Goal: Task Accomplishment & Management: Use online tool/utility

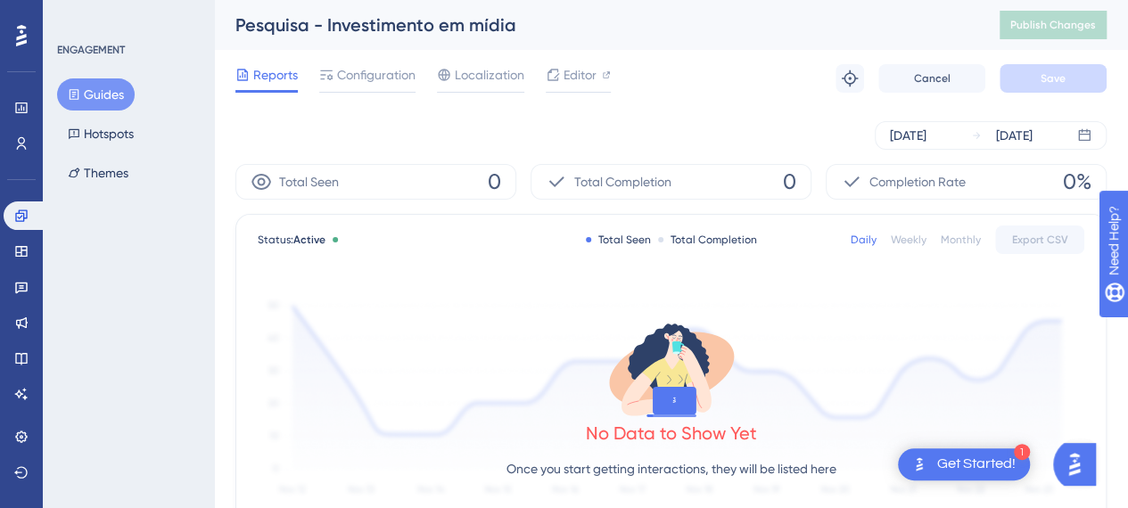
click at [957, 459] on div "Get Started!" at bounding box center [976, 465] width 78 height 20
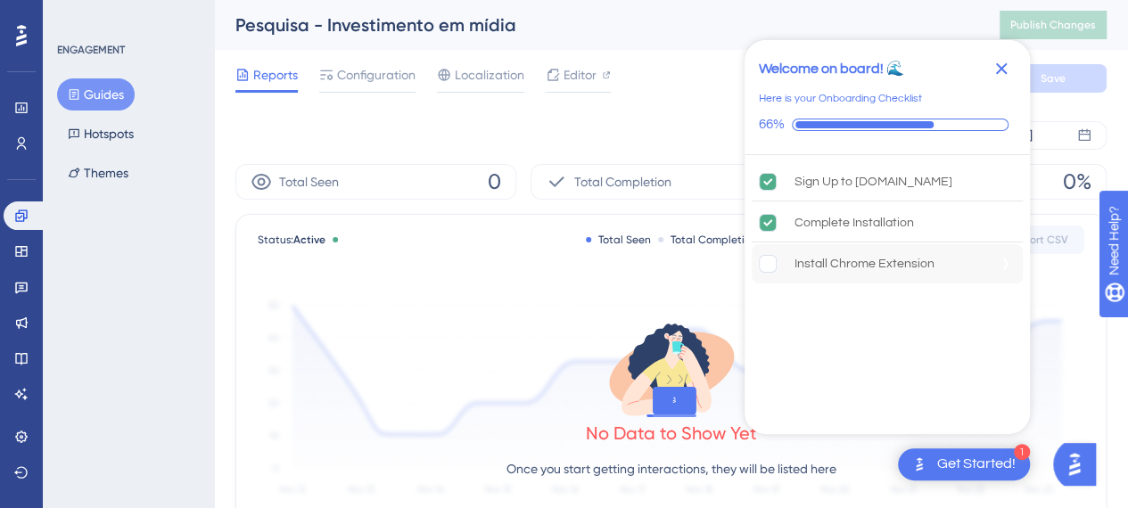
click at [766, 268] on rect "Install Chrome Extension is incomplete." at bounding box center [768, 264] width 17 height 17
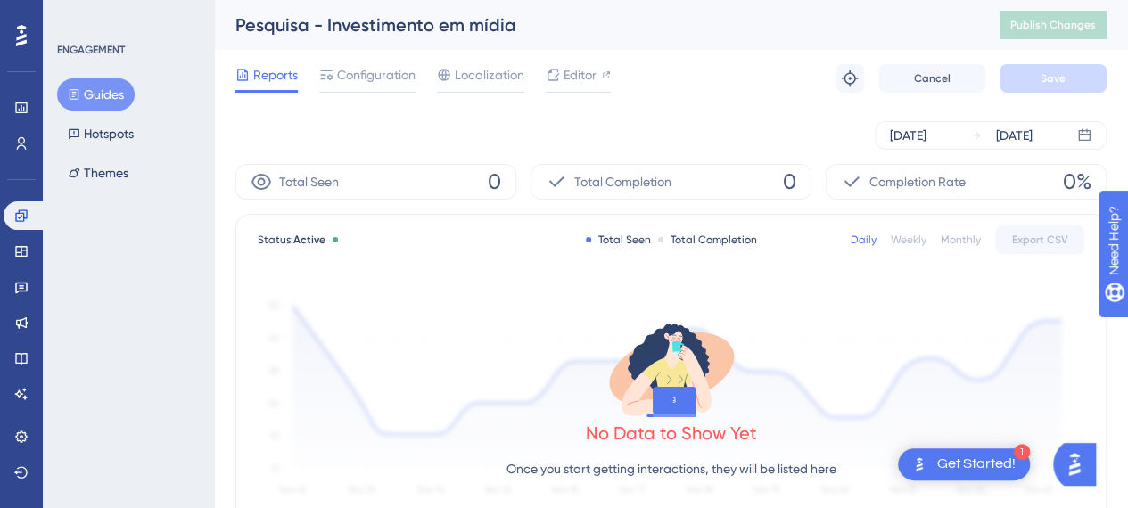
click at [1002, 101] on div "Reports Configuration Localization Editor Troubleshoot Cancel Save" at bounding box center [670, 78] width 871 height 57
click at [578, 77] on span "Editor" at bounding box center [580, 74] width 33 height 21
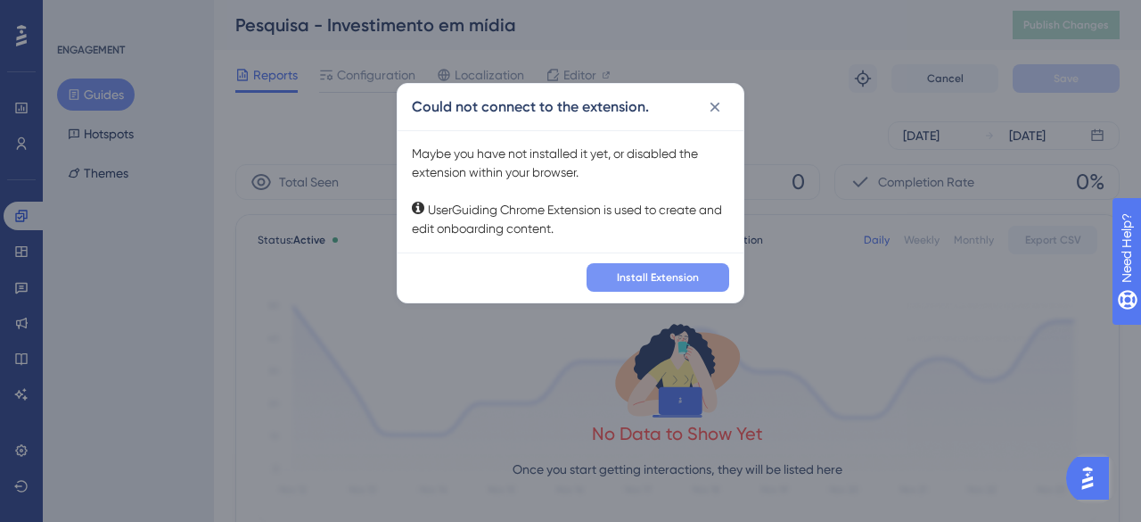
click at [645, 275] on span "Install Extension" at bounding box center [658, 277] width 82 height 14
